Goal: Navigation & Orientation: Find specific page/section

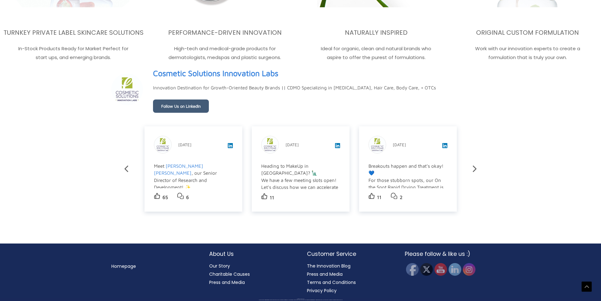
scroll to position [1391, 0]
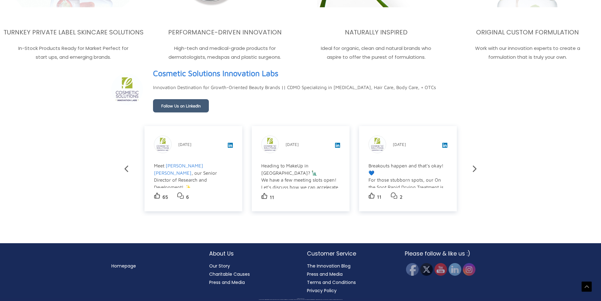
scroll to position [1263, 0]
click at [215, 264] on link "Our Story" at bounding box center [219, 265] width 21 height 6
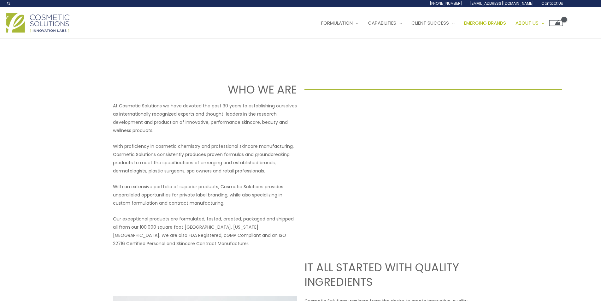
click at [459, 32] on link "Emerging Brands" at bounding box center [484, 23] width 51 height 19
